Goal: Find specific fact: Find specific fact

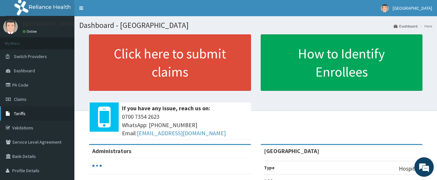
click at [29, 114] on link "Tariffs" at bounding box center [37, 113] width 74 height 14
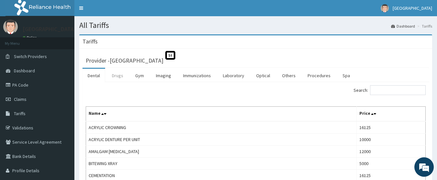
click at [121, 77] on link "Drugs" at bounding box center [118, 76] width 22 height 14
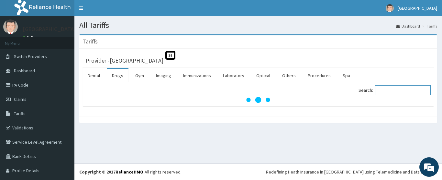
click at [383, 88] on input "Search:" at bounding box center [403, 90] width 56 height 10
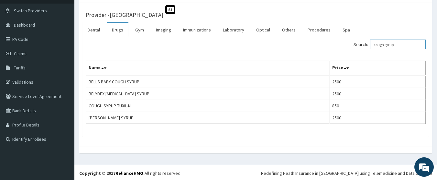
scroll to position [47, 0]
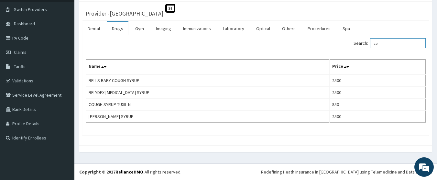
type input "c"
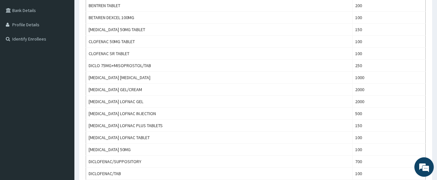
scroll to position [0, 0]
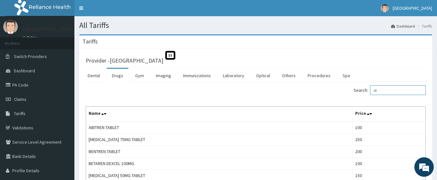
type input "d"
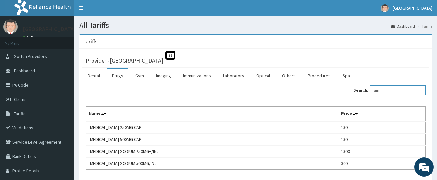
type input "a"
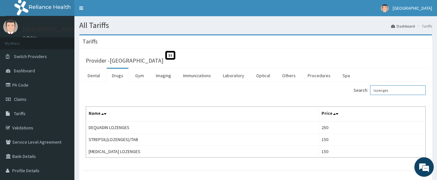
click at [398, 88] on input "lozenges" at bounding box center [398, 90] width 56 height 10
type input "l"
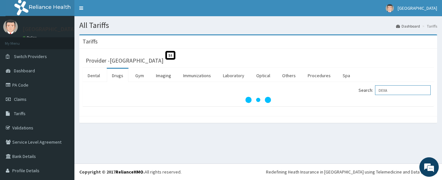
type input "DEXA"
click at [28, 88] on link "PA Code" at bounding box center [37, 85] width 74 height 14
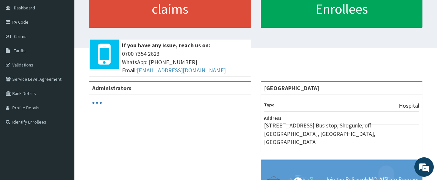
scroll to position [52, 0]
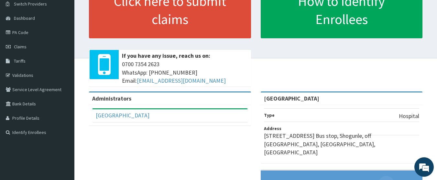
drag, startPoint x: 439, startPoint y: 64, endPoint x: 433, endPoint y: 92, distance: 28.5
click at [433, 92] on html "RelianceHMO Provider Portal | Dashboard R EL Toggle navigation Geo Medical Cent…" at bounding box center [218, 110] width 437 height 325
click at [24, 33] on link "PA Code" at bounding box center [37, 32] width 74 height 14
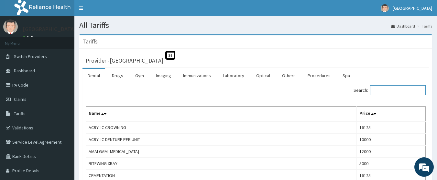
click at [396, 91] on input "Search:" at bounding box center [398, 90] width 56 height 10
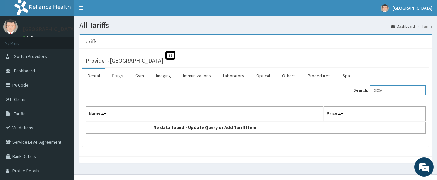
type input "DEXA"
click at [115, 76] on link "Drugs" at bounding box center [118, 76] width 22 height 14
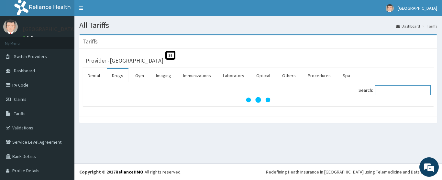
click at [384, 87] on input "Search:" at bounding box center [403, 90] width 56 height 10
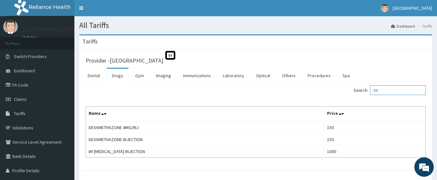
type input "D"
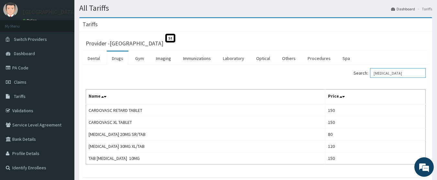
scroll to position [18, 0]
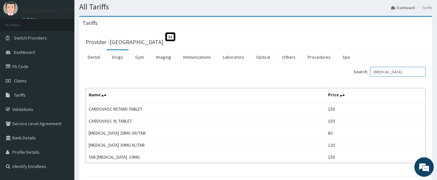
type input "NIFEDIPINE"
